Goal: Task Accomplishment & Management: Use online tool/utility

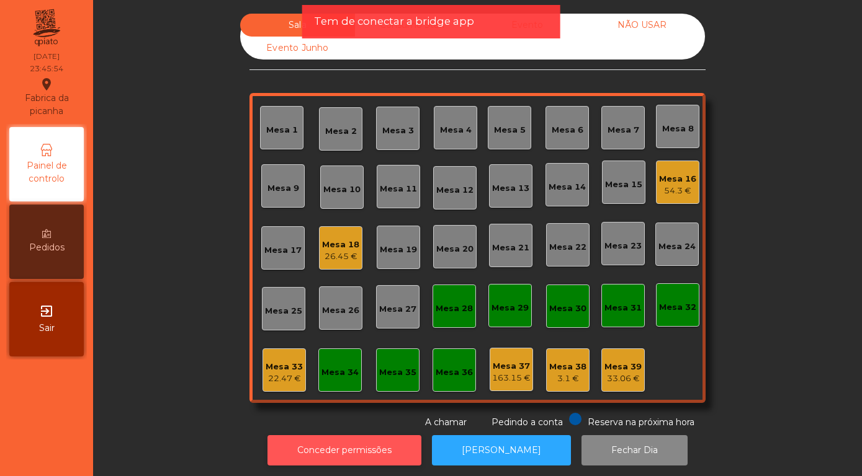
click at [321, 457] on button "Conceder permissões" at bounding box center [344, 450] width 154 height 30
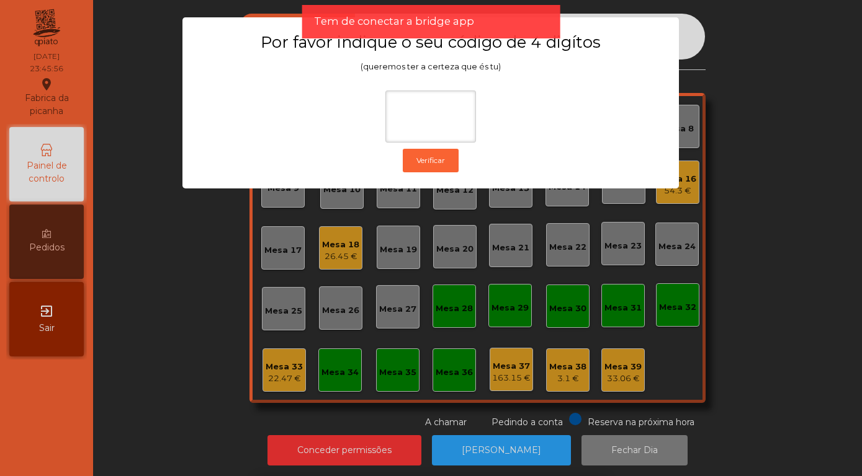
click at [43, 318] on ngb-modal-window "Por favor indique o seu código de 4 digítos (queremos ter a certeza que és tu) …" at bounding box center [431, 238] width 819 height 476
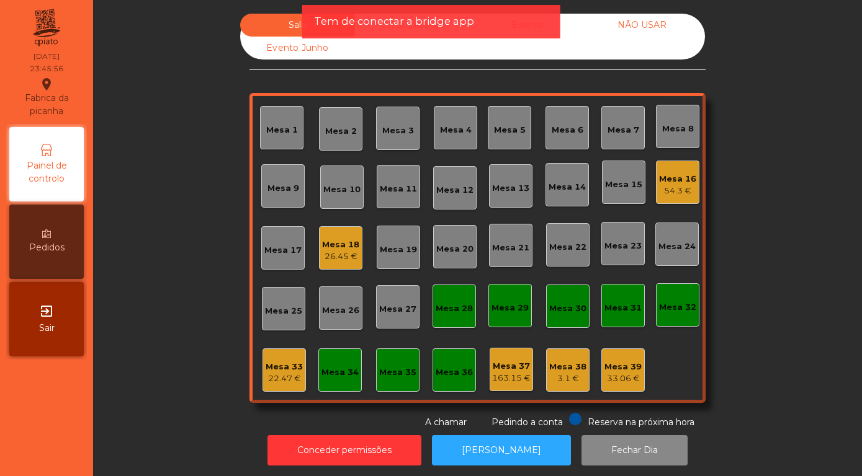
click at [50, 324] on span "Sair" at bounding box center [47, 328] width 16 height 13
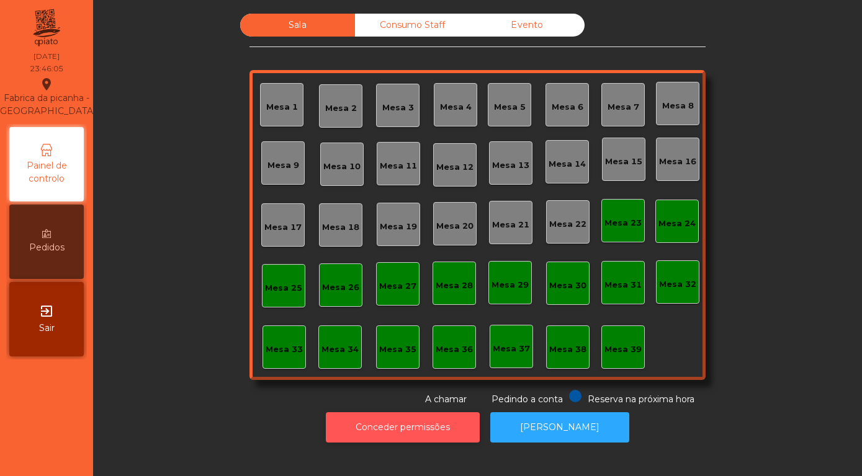
click at [381, 432] on button "Conceder permissões" at bounding box center [403, 428] width 154 height 30
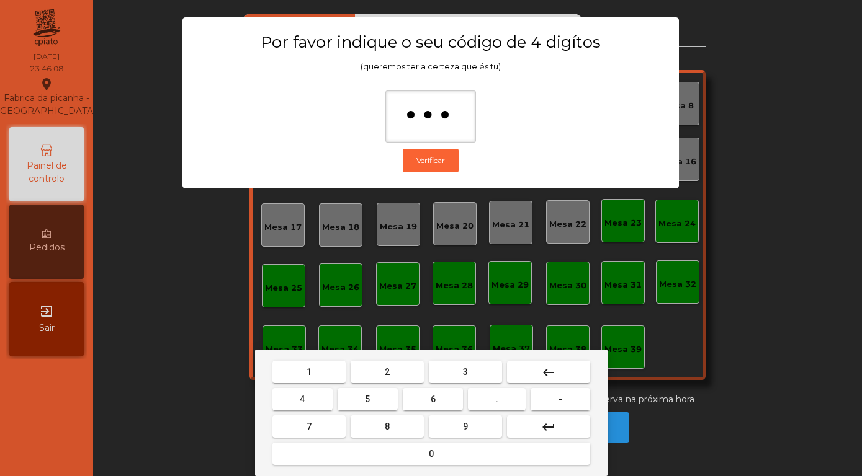
type input "****"
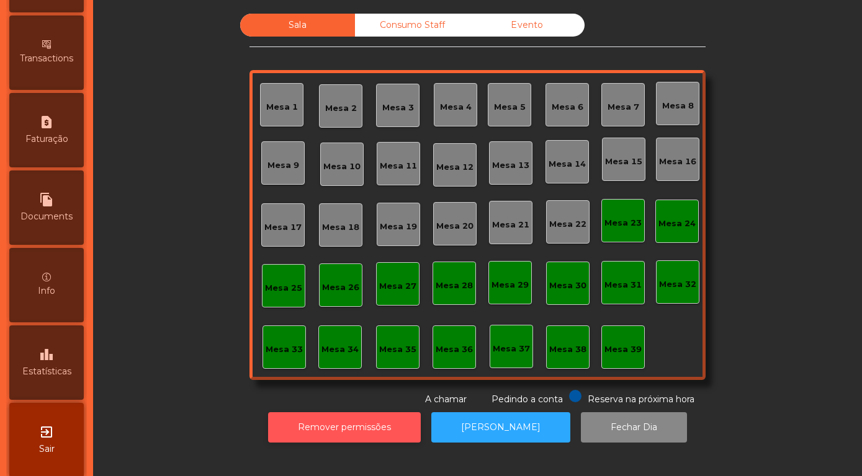
scroll to position [587, 0]
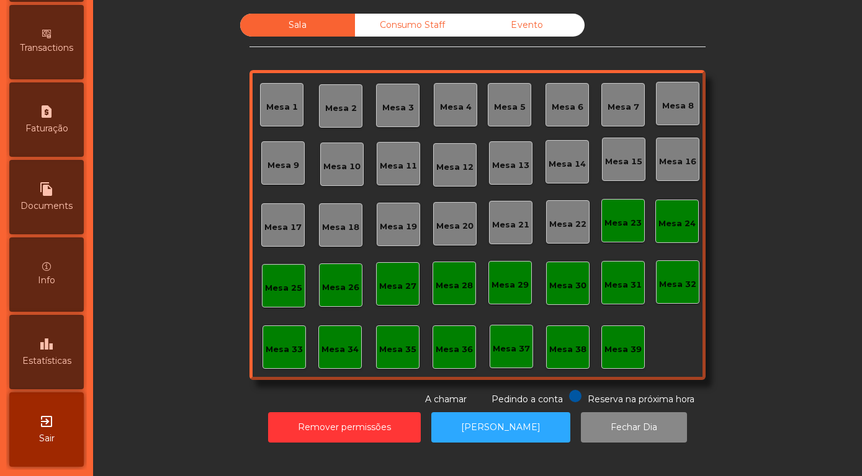
click at [40, 357] on span "Estatísticas" at bounding box center [46, 361] width 49 height 13
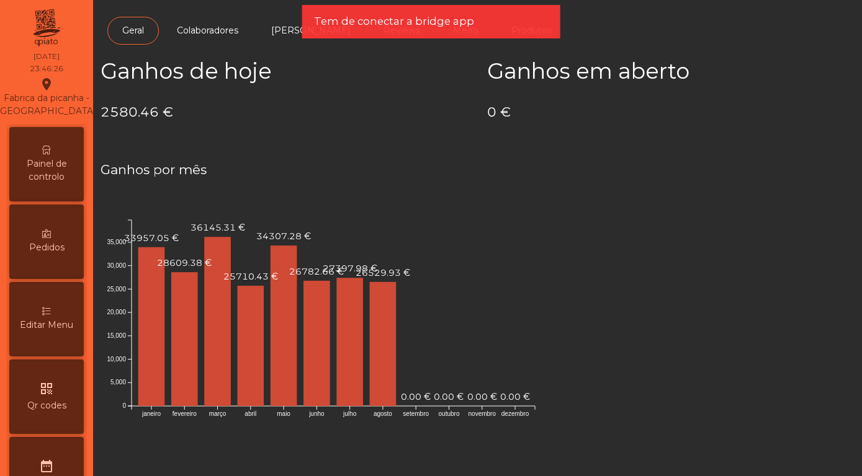
click at [45, 161] on span "Painel de controlo" at bounding box center [46, 171] width 68 height 26
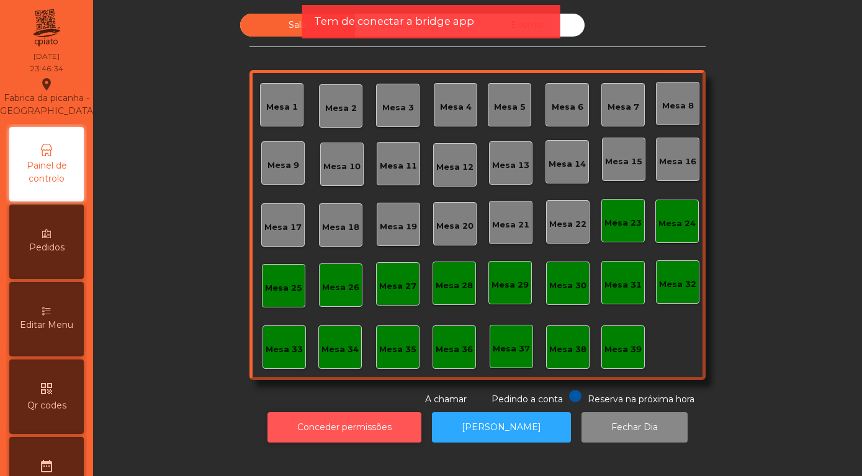
click at [363, 432] on button "Conceder permissões" at bounding box center [344, 428] width 154 height 30
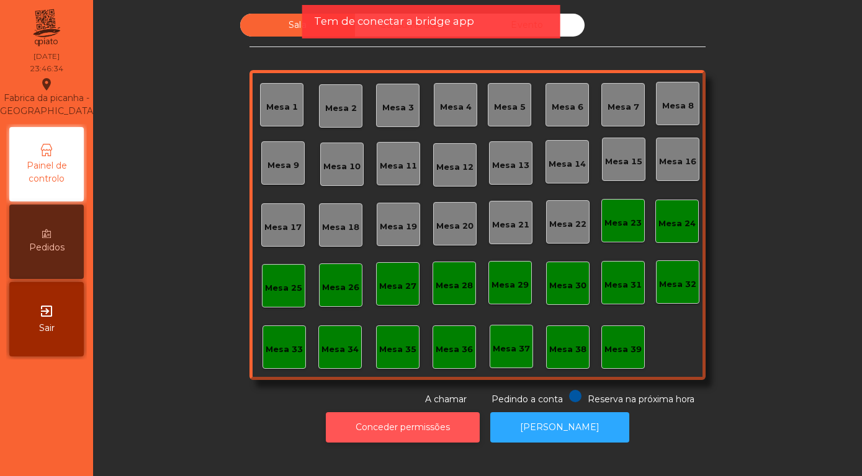
click at [403, 437] on button "Conceder permissões" at bounding box center [403, 428] width 154 height 30
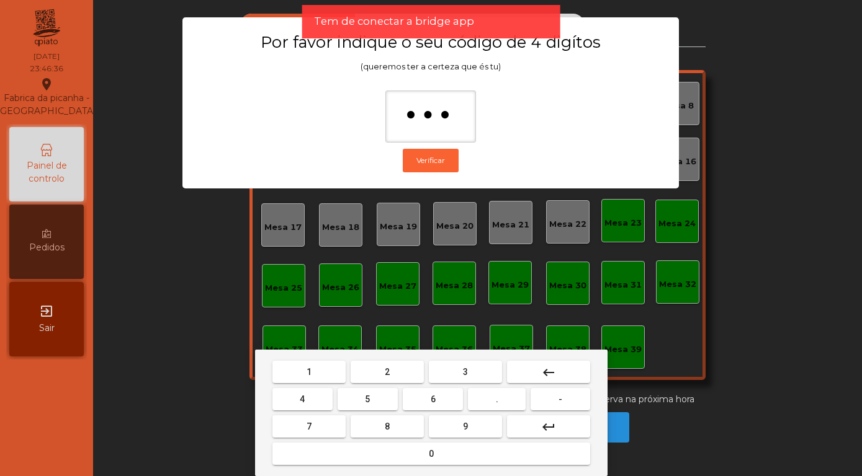
type input "****"
